Goal: Transaction & Acquisition: Purchase product/service

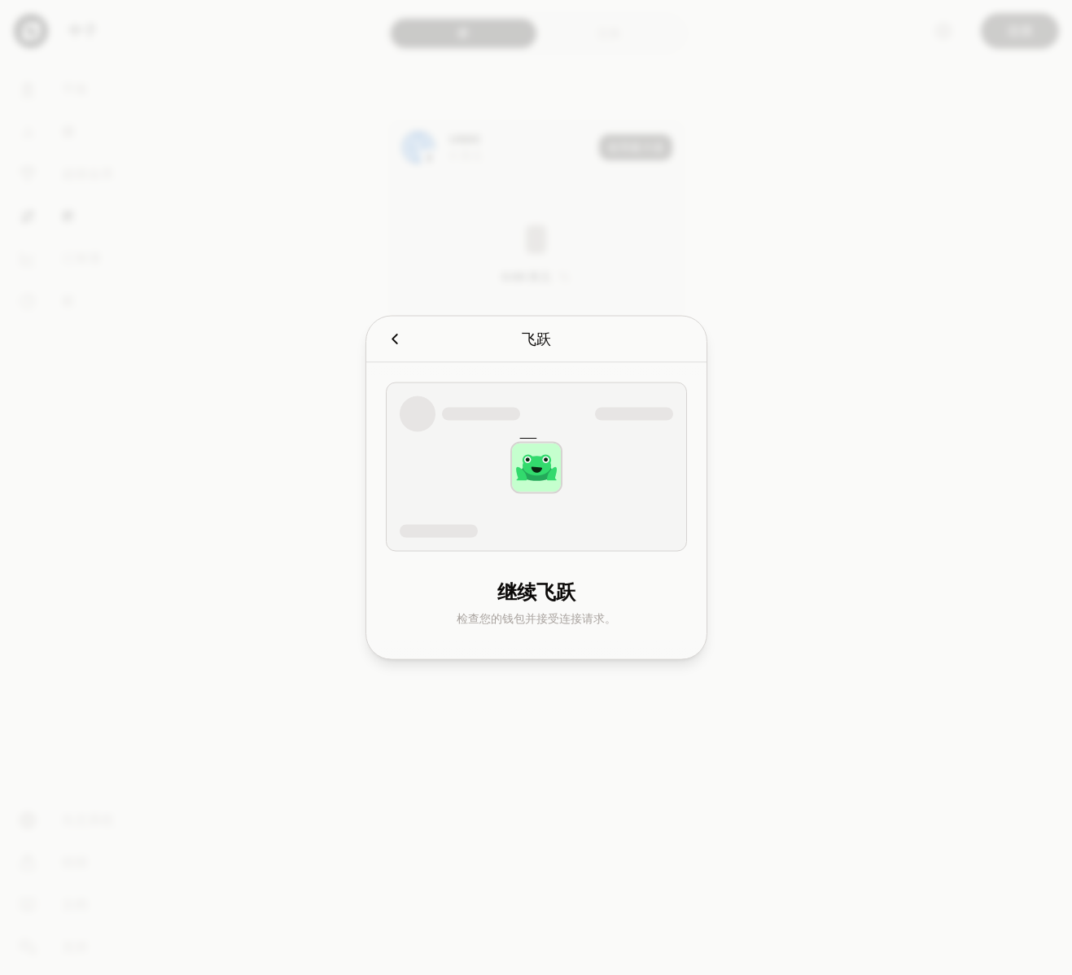
click at [398, 341] on icon "取消" at bounding box center [395, 340] width 18 height 18
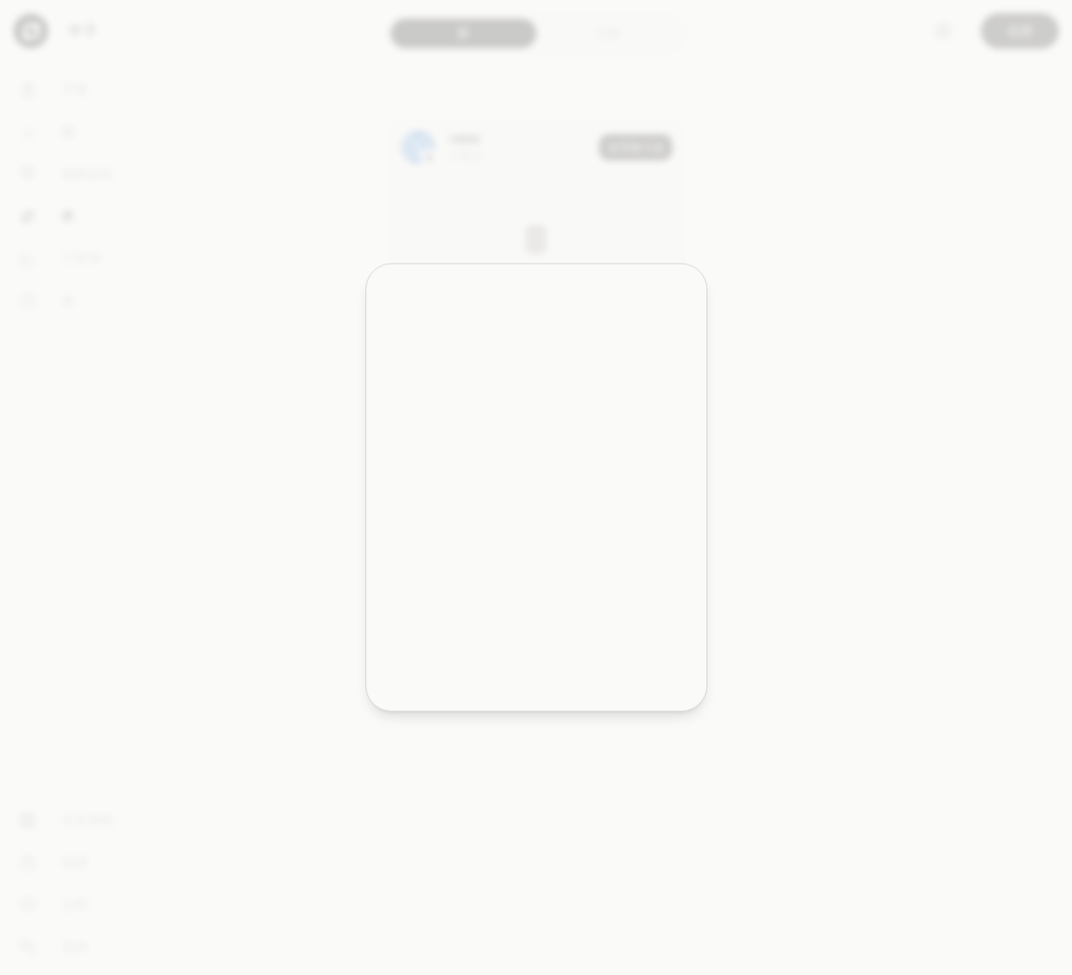
click at [331, 325] on div at bounding box center [536, 487] width 1072 height 975
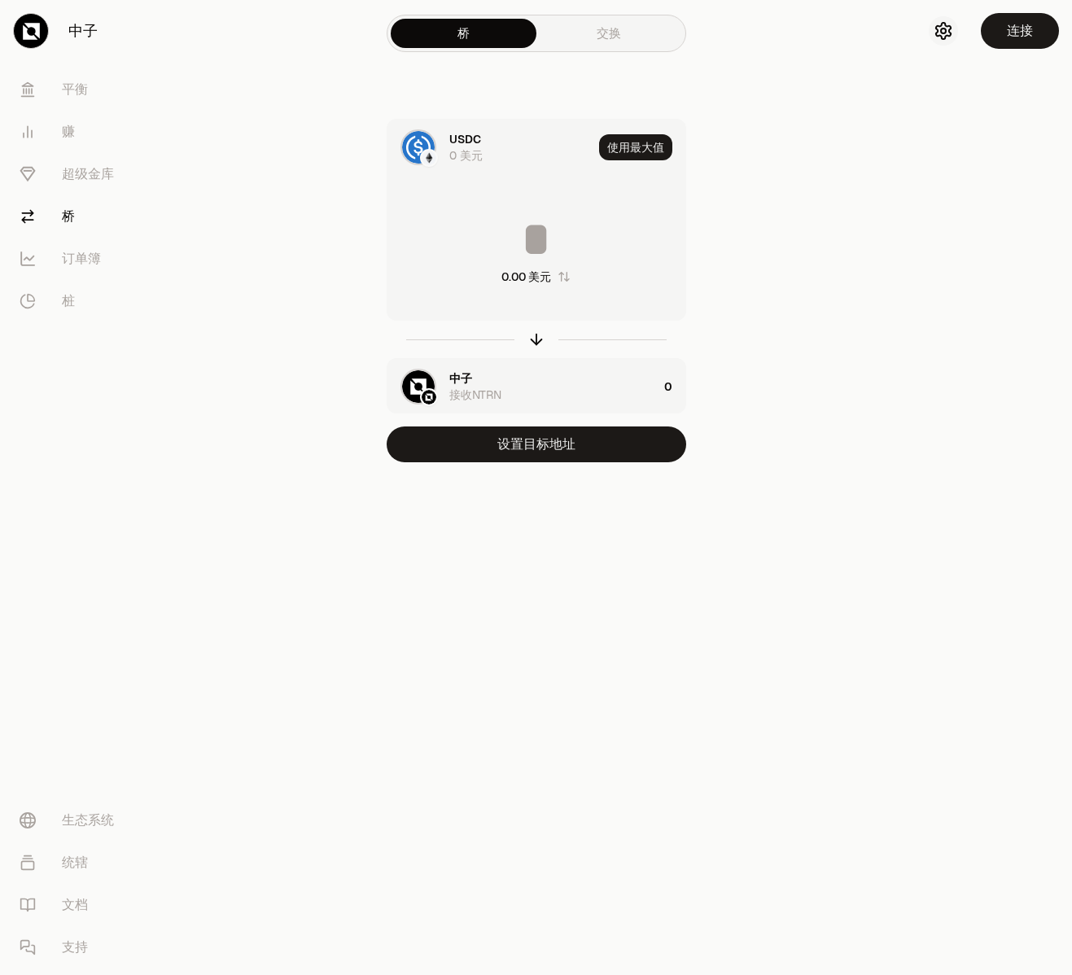
click at [945, 27] on icon "button" at bounding box center [944, 31] width 20 height 20
click at [859, 106] on div "连接" at bounding box center [909, 101] width 197 height 16
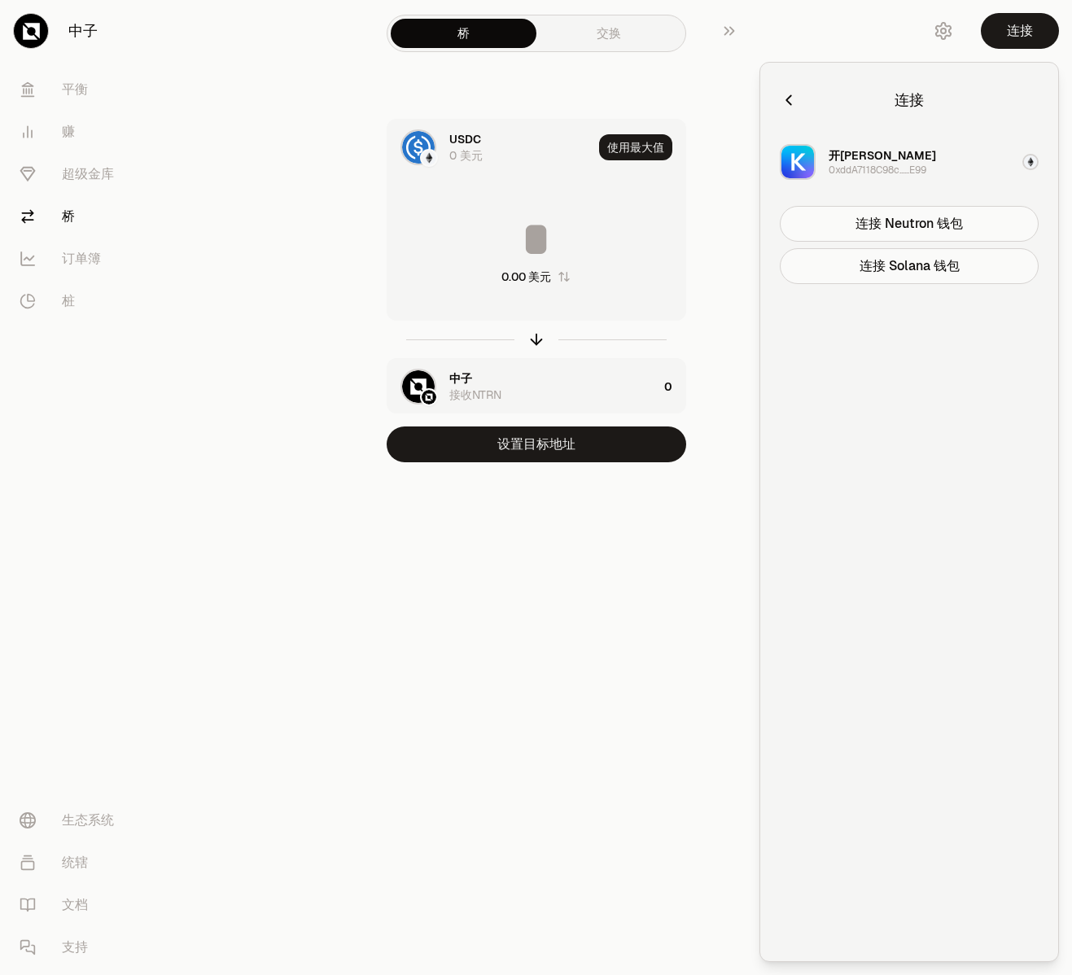
click at [706, 389] on div "USDC 0 美元 使用最大值 0.00 美元 中子 接收NTRN 0 设置目标地址" at bounding box center [536, 291] width 547 height 344
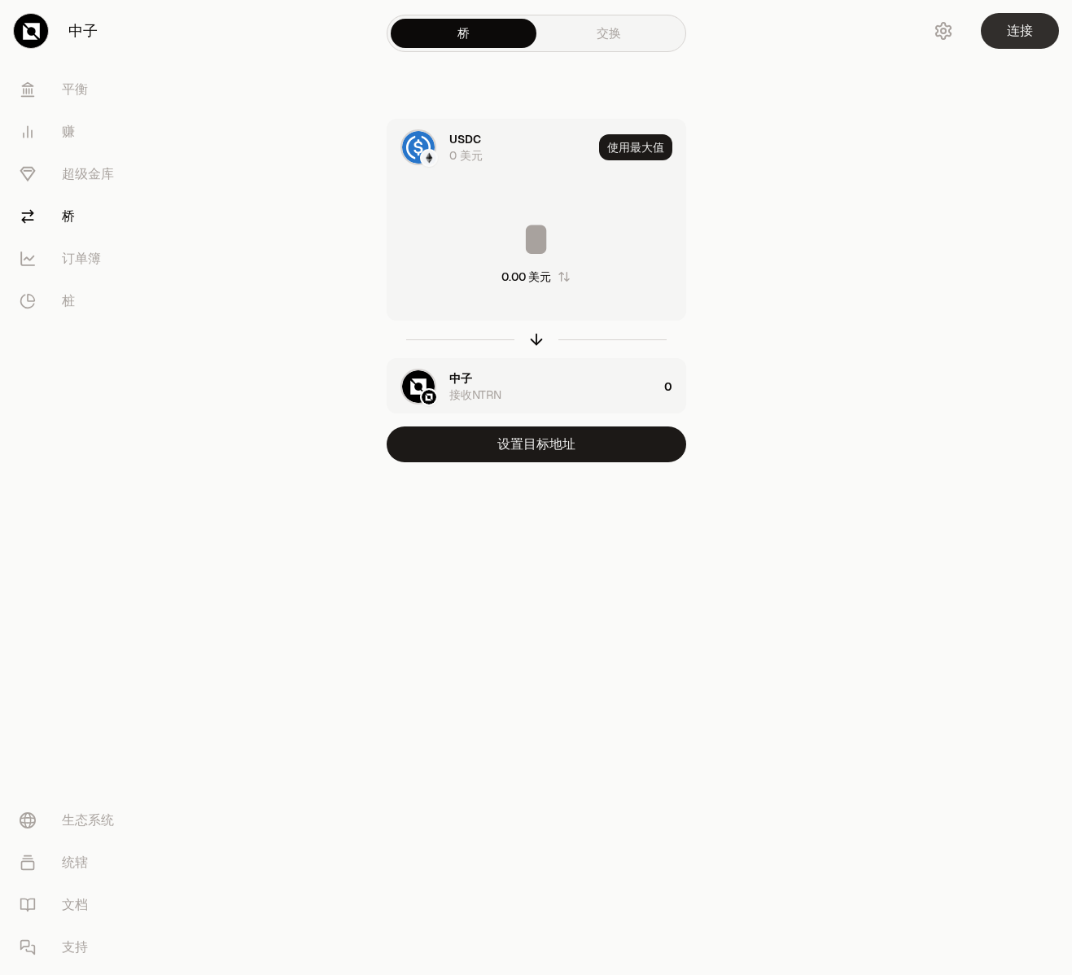
click at [1001, 36] on button "连接" at bounding box center [1020, 31] width 78 height 36
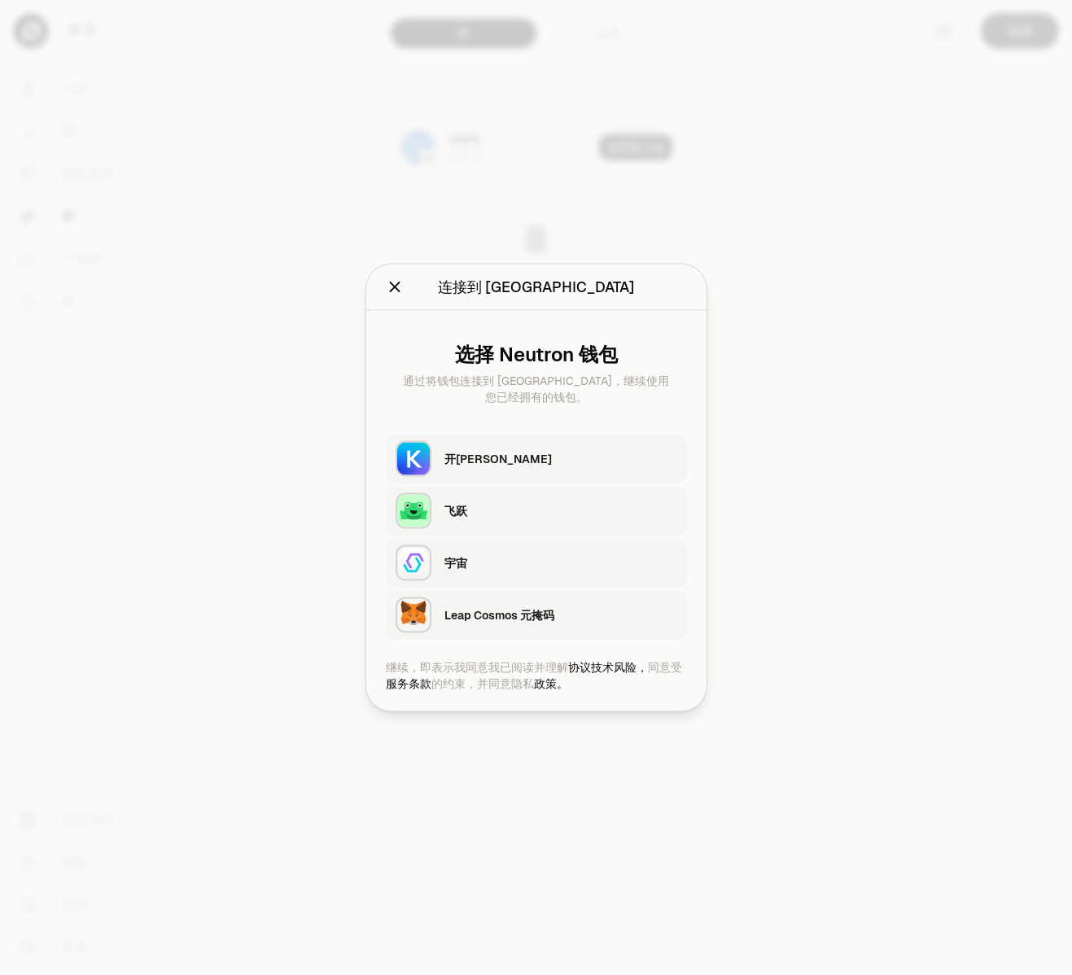
click at [450, 508] on div "飞跃" at bounding box center [561, 511] width 233 height 16
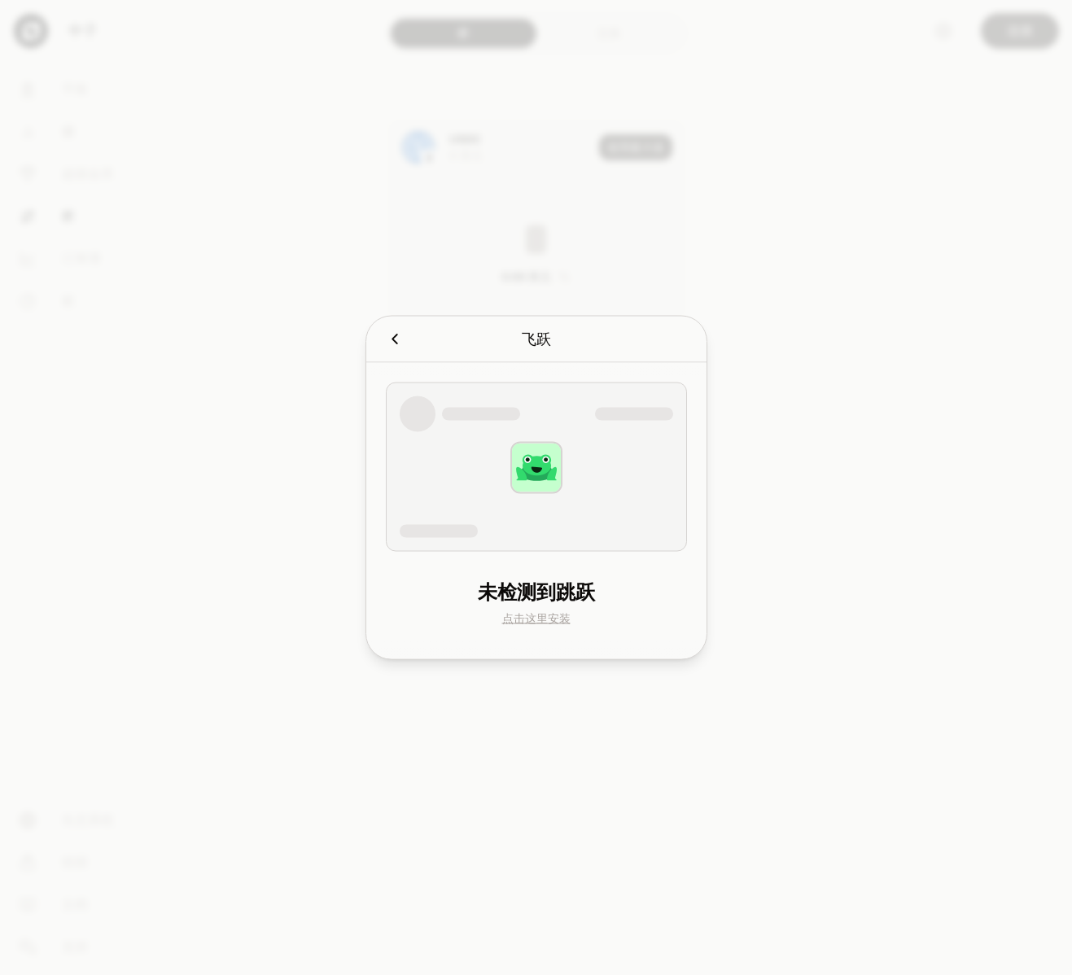
click at [531, 616] on link "点击这里安装" at bounding box center [536, 619] width 68 height 15
click at [397, 344] on icon "取消" at bounding box center [395, 340] width 18 height 18
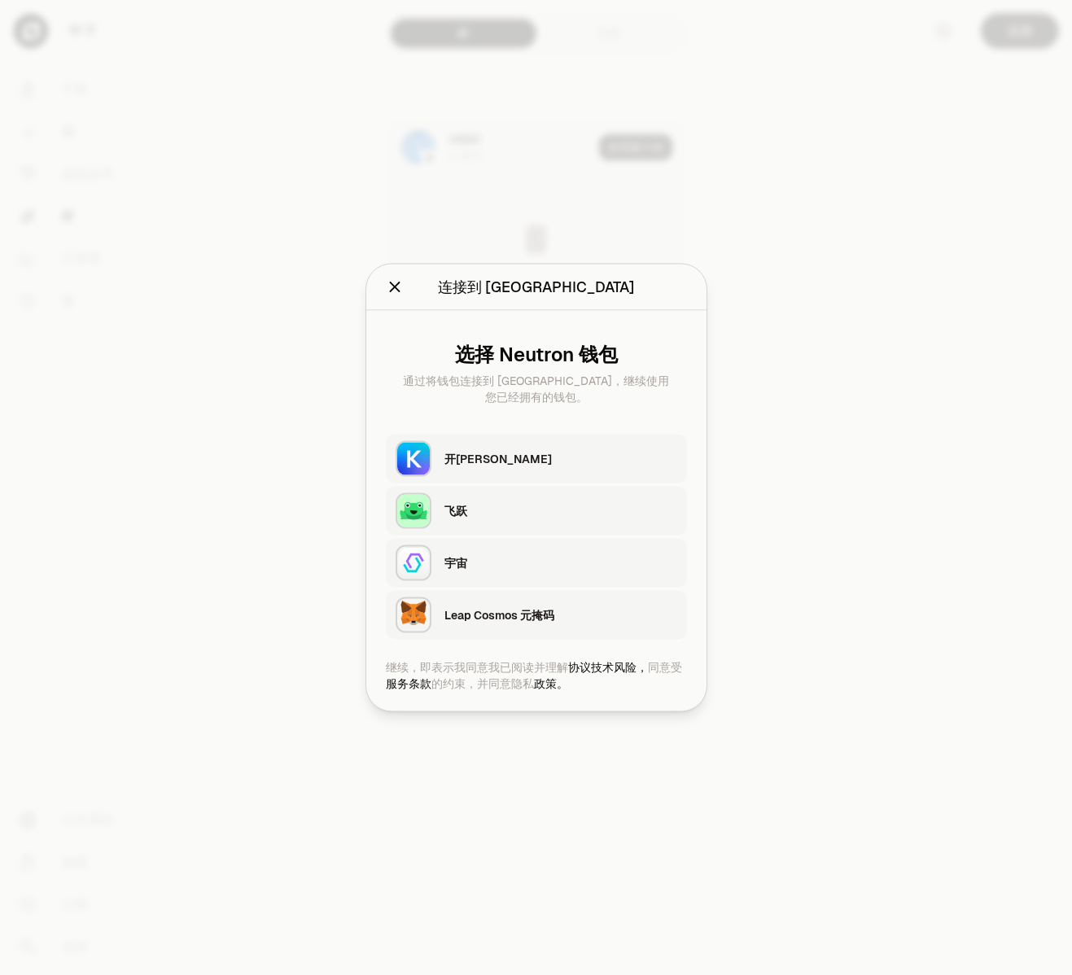
click at [484, 618] on div "Leap Cosmos 元掩码" at bounding box center [561, 615] width 233 height 16
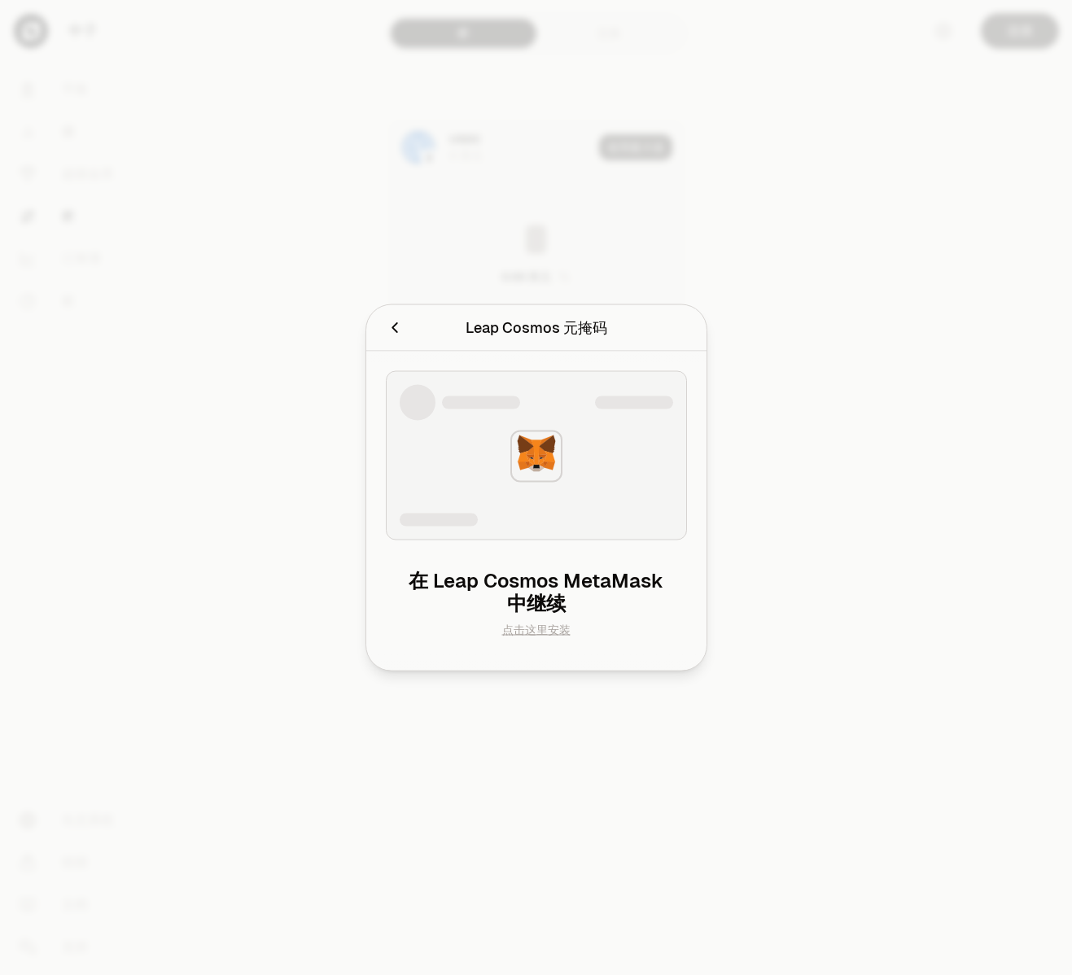
click at [527, 635] on link "点击这里安装" at bounding box center [536, 630] width 68 height 15
